Goal: Navigation & Orientation: Find specific page/section

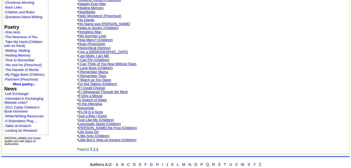
scroll to position [332, 0]
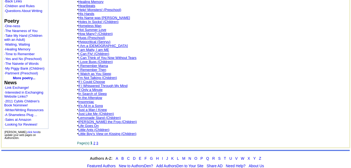
click at [95, 145] on link "2" at bounding box center [94, 143] width 2 height 4
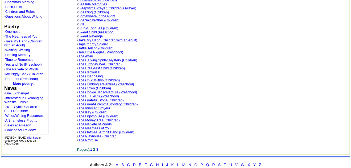
scroll to position [327, 0]
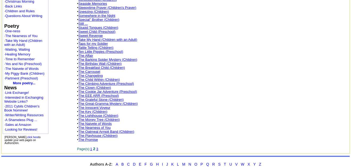
click at [98, 151] on link "3" at bounding box center [97, 149] width 2 height 4
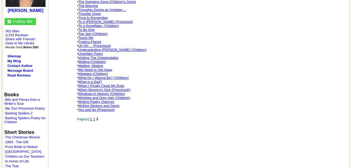
scroll to position [89, 0]
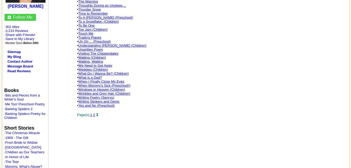
click at [95, 113] on link "2" at bounding box center [94, 115] width 2 height 4
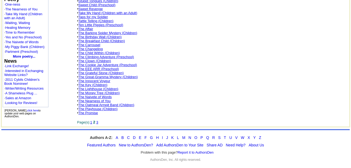
scroll to position [357, 0]
click at [92, 123] on link "1" at bounding box center [91, 122] width 2 height 4
